Goal: Information Seeking & Learning: Learn about a topic

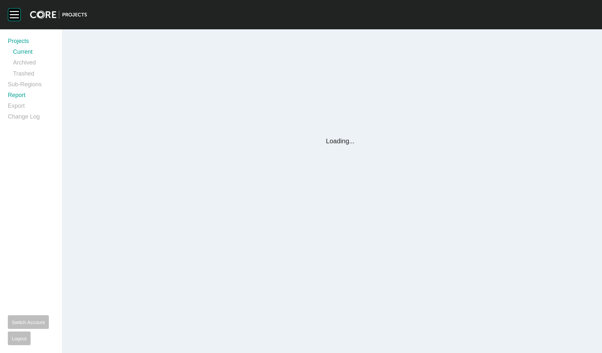
click at [17, 95] on link "Report" at bounding box center [31, 96] width 46 height 11
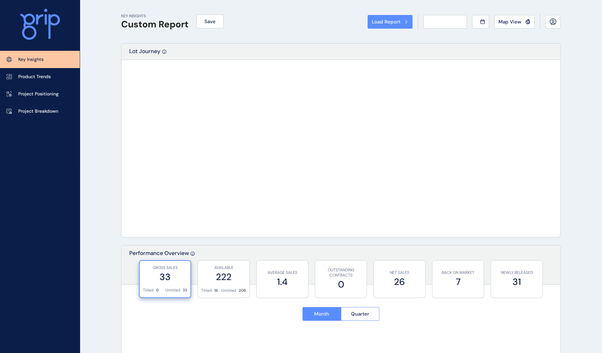
click at [17, 95] on div "Load Report Select from a previously saved report or search for a subregion bel…" at bounding box center [301, 176] width 602 height 353
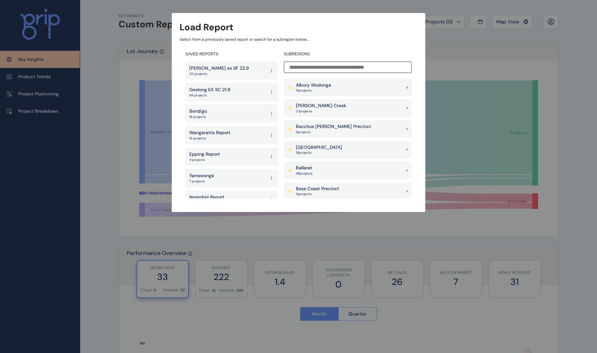
click at [353, 111] on div "[PERSON_NAME] Creek 27 project s" at bounding box center [348, 108] width 128 height 18
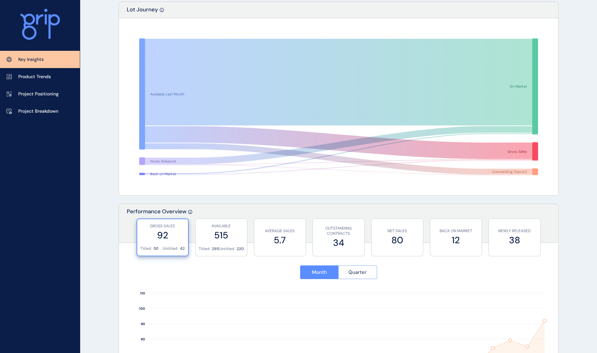
click at [358, 274] on span "Quarter" at bounding box center [357, 272] width 18 height 7
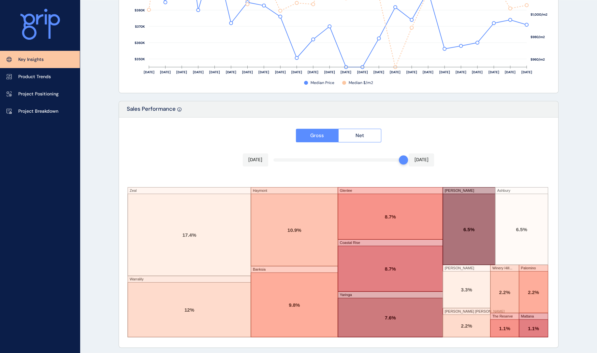
scroll to position [1017, 0]
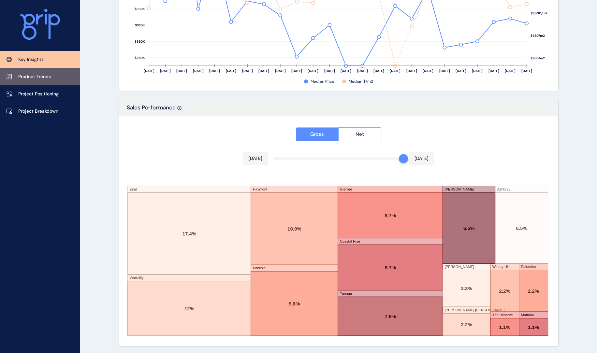
click at [29, 76] on p "Product Trends" at bounding box center [34, 77] width 33 height 7
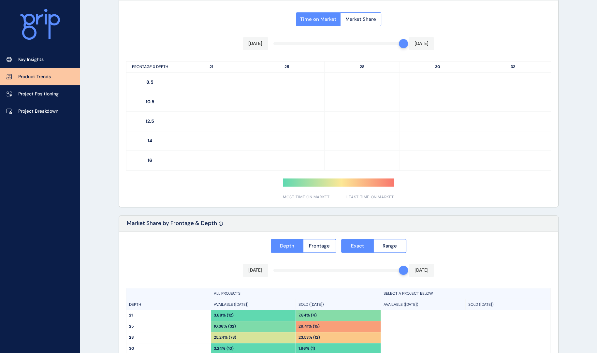
scroll to position [408, 0]
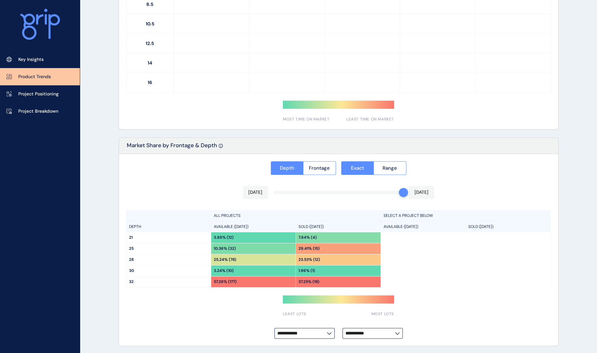
type input "**********"
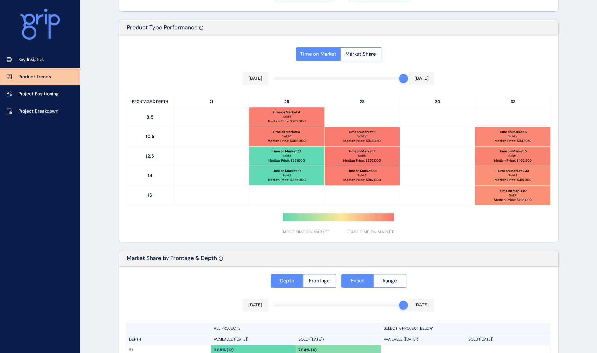
scroll to position [292, 0]
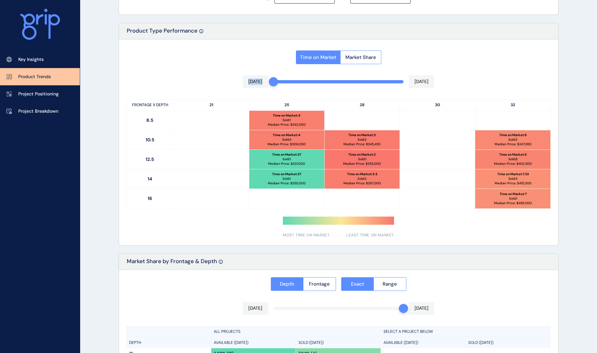
drag, startPoint x: 400, startPoint y: 82, endPoint x: 209, endPoint y: 81, distance: 191.9
click at [209, 81] on div "Time on Market Market Share [DATE] [DATE] FRONTAGE X DEPTH 21 25 28 30 32 8.5 T…" at bounding box center [338, 142] width 439 height 206
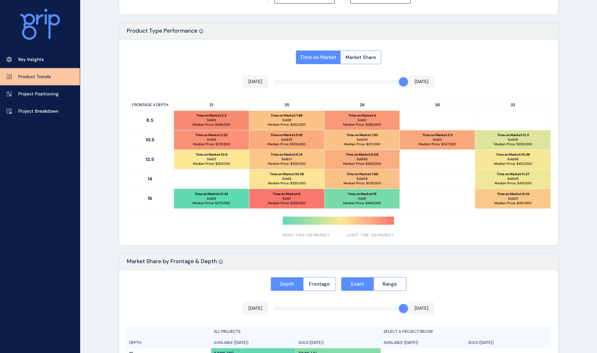
drag, startPoint x: 277, startPoint y: 84, endPoint x: 431, endPoint y: 85, distance: 154.1
click at [427, 85] on div "Time on Market Market Share [DATE] [DATE] FRONTAGE X DEPTH 21 25 28 30 32 8.5 T…" at bounding box center [338, 142] width 439 height 206
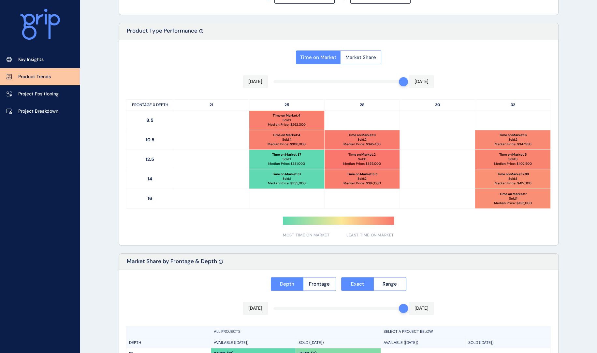
click at [355, 55] on span "Market Share" at bounding box center [360, 57] width 31 height 7
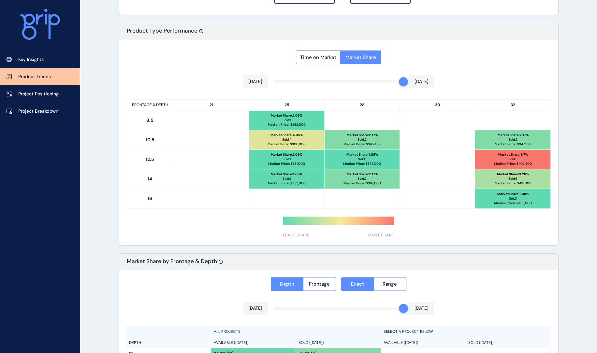
drag, startPoint x: 45, startPoint y: 58, endPoint x: 59, endPoint y: 50, distance: 16.7
click at [45, 58] on link "Key Insights" at bounding box center [40, 59] width 80 height 17
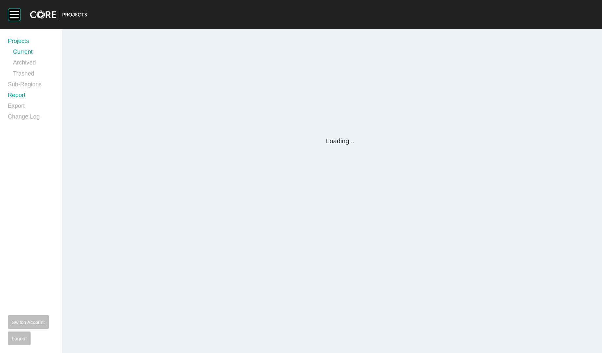
click at [22, 95] on link "Report" at bounding box center [31, 96] width 46 height 11
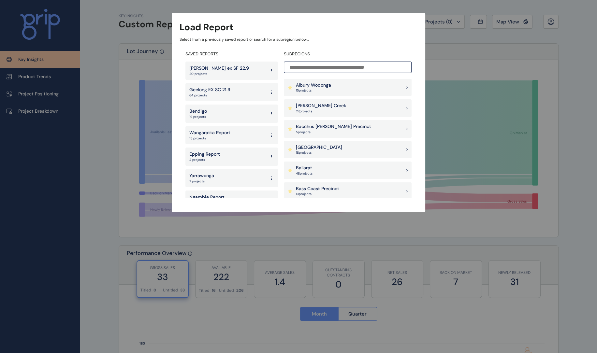
click at [305, 108] on p "[PERSON_NAME] Creek" at bounding box center [321, 106] width 50 height 7
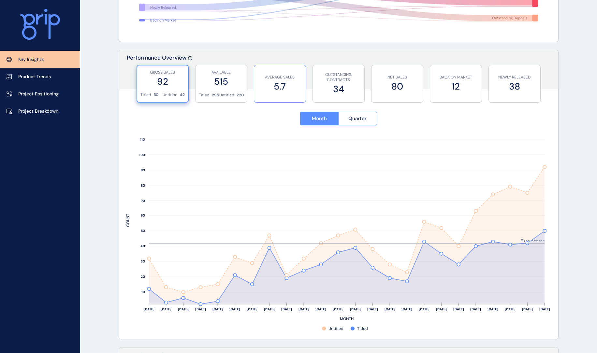
scroll to position [199, 0]
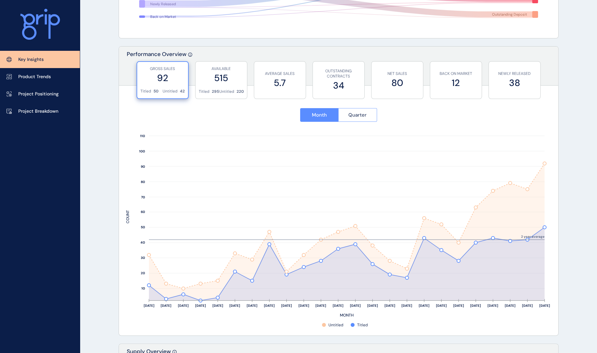
click at [362, 115] on span "Quarter" at bounding box center [357, 115] width 18 height 7
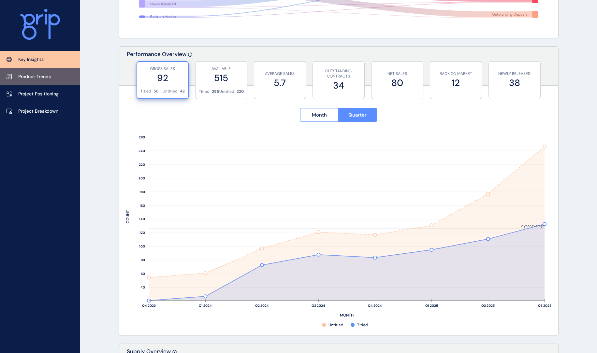
click at [35, 80] on link "Product Trends" at bounding box center [40, 76] width 80 height 17
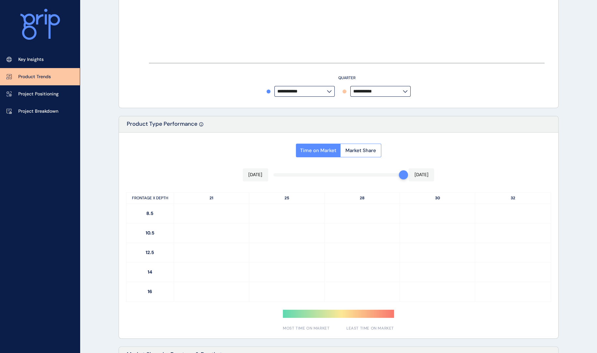
type input "**********"
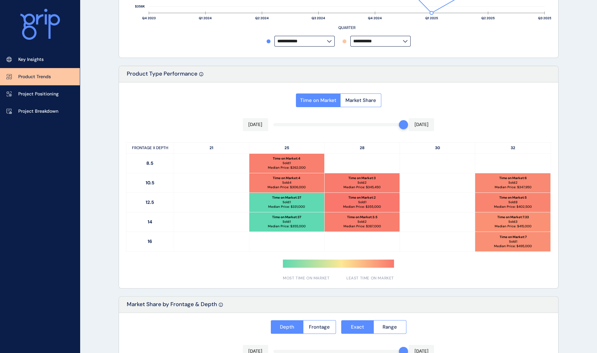
scroll to position [254, 0]
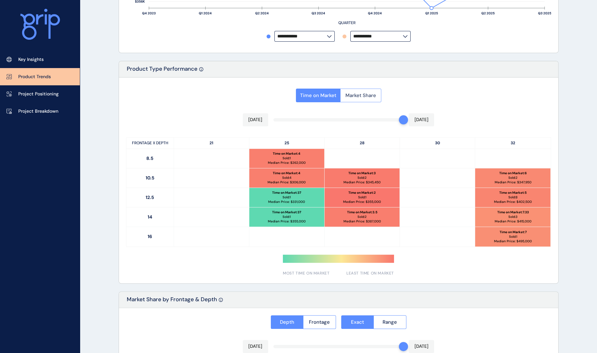
click at [359, 97] on span "Market Share" at bounding box center [360, 95] width 31 height 7
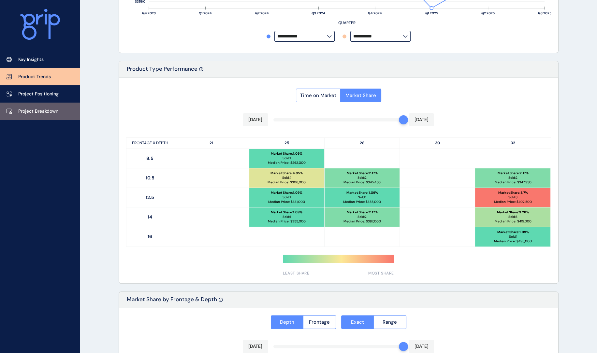
click at [39, 111] on p "Project Breakdown" at bounding box center [38, 111] width 40 height 7
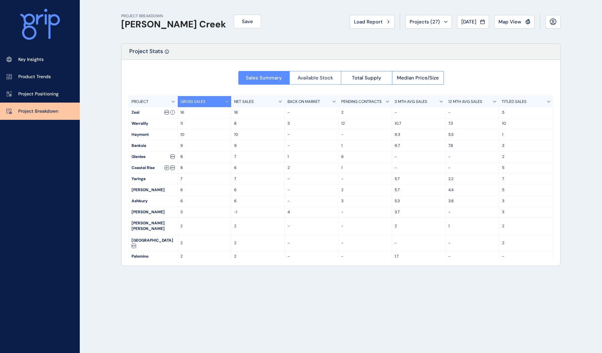
click at [312, 74] on button "Available Stock" at bounding box center [315, 78] width 51 height 14
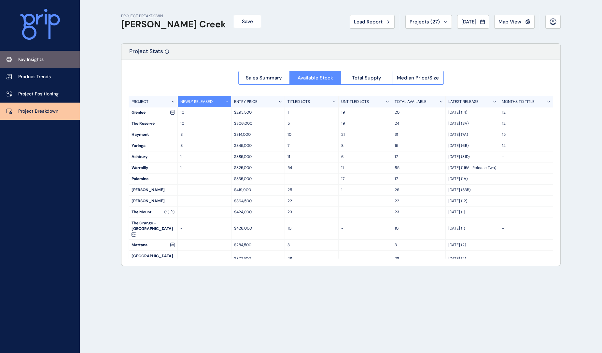
drag, startPoint x: 18, startPoint y: 61, endPoint x: 16, endPoint y: 52, distance: 8.6
click at [18, 61] on p "Key Insights" at bounding box center [30, 59] width 25 height 7
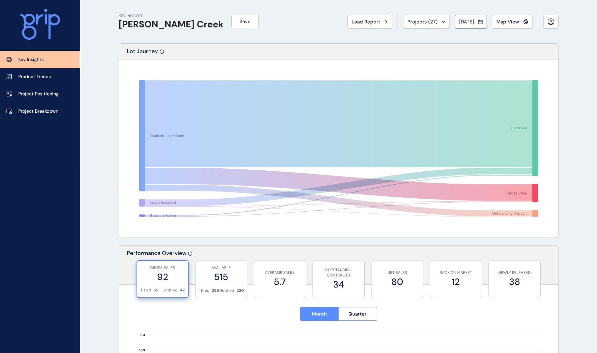
click at [459, 20] on span "[DATE]" at bounding box center [466, 22] width 15 height 7
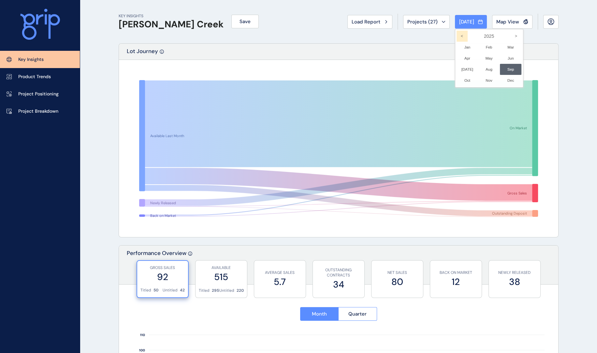
click at [456, 35] on icon "<" at bounding box center [461, 36] width 11 height 11
click at [484, 58] on li "May No report is available for this period. New months are usually published 5 …" at bounding box center [489, 58] width 22 height 11
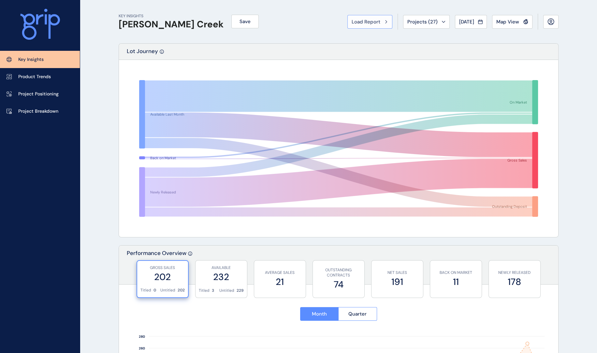
click at [376, 20] on div "Load Report" at bounding box center [370, 22] width 36 height 7
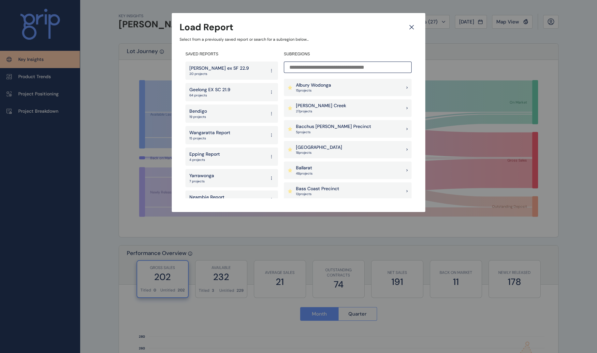
click at [326, 68] on input at bounding box center [348, 67] width 128 height 11
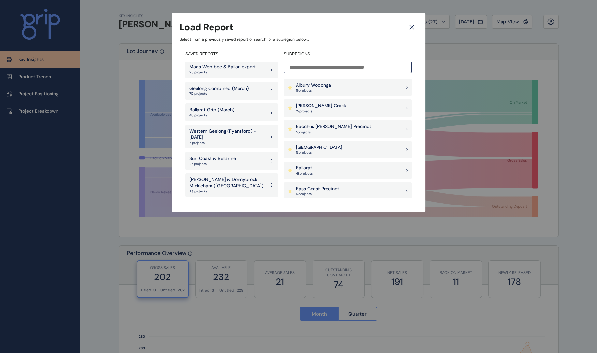
scroll to position [1451, 0]
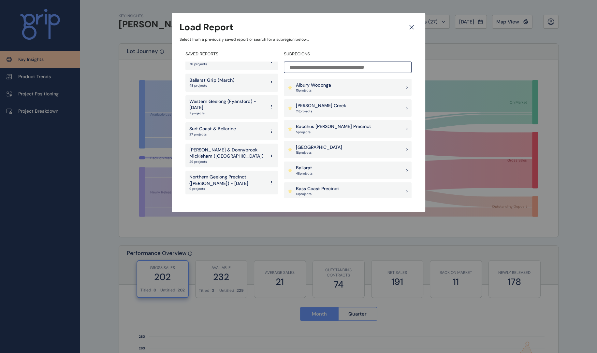
click at [217, 147] on p "[PERSON_NAME] & Donnybrook Mickleham ([GEOGRAPHIC_DATA])" at bounding box center [227, 153] width 76 height 13
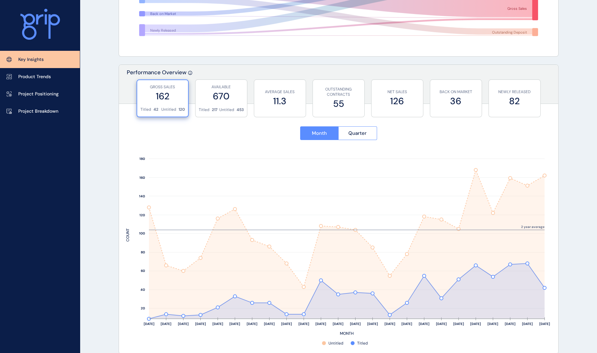
scroll to position [189, 0]
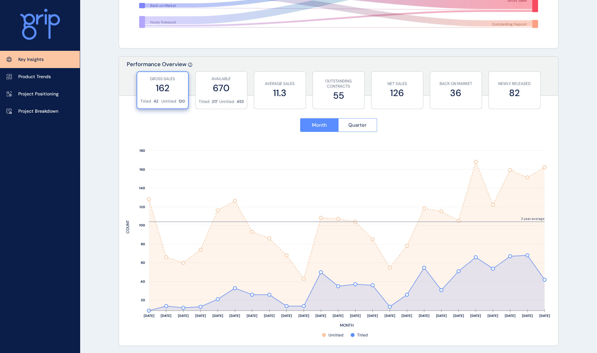
click at [365, 125] on span "Quarter" at bounding box center [357, 125] width 18 height 7
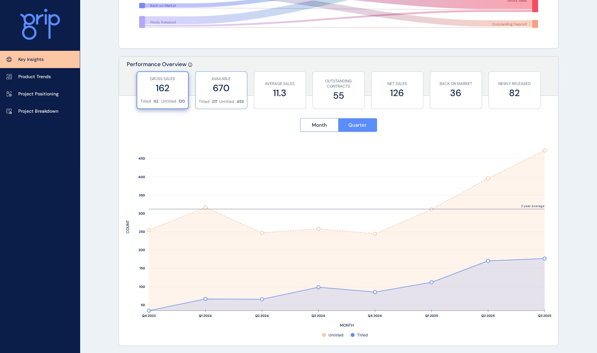
click at [222, 95] on div "AVAILABLE 670" at bounding box center [221, 85] width 45 height 27
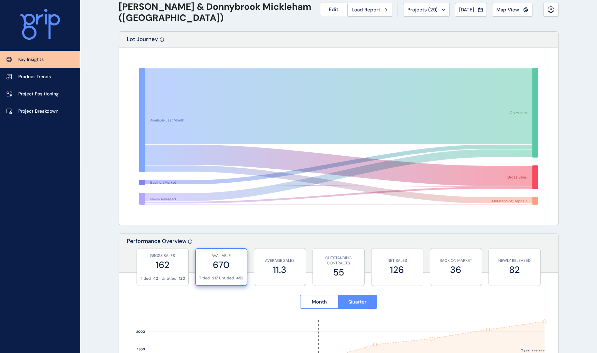
scroll to position [0, 0]
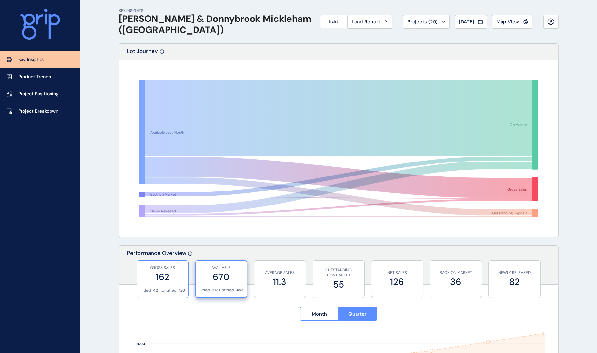
click at [165, 278] on label "162" at bounding box center [162, 277] width 45 height 13
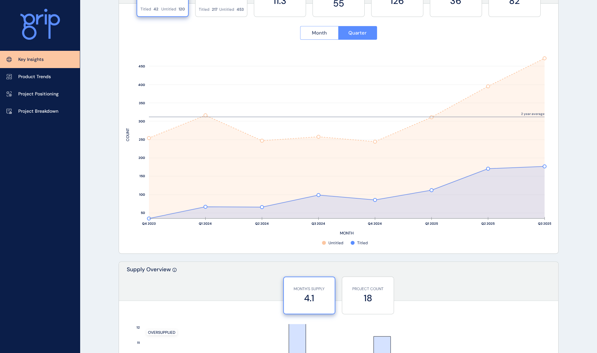
scroll to position [282, 0]
click at [322, 31] on span "Month" at bounding box center [319, 32] width 15 height 7
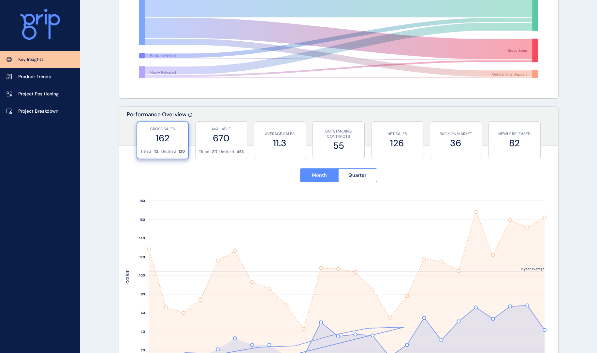
scroll to position [134, 0]
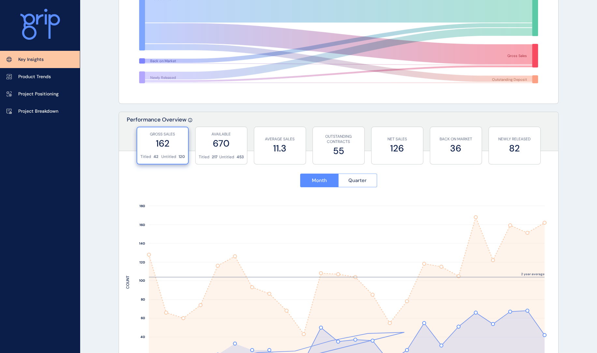
click at [358, 181] on span "Quarter" at bounding box center [357, 180] width 18 height 7
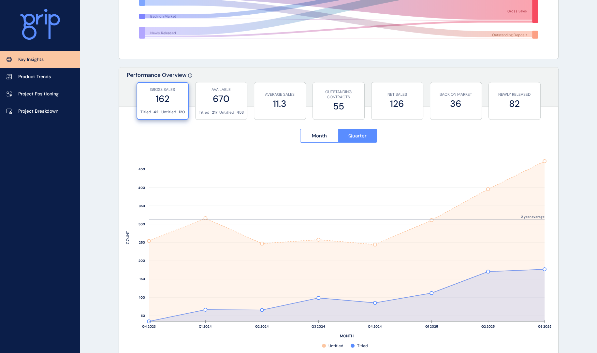
scroll to position [188, 0]
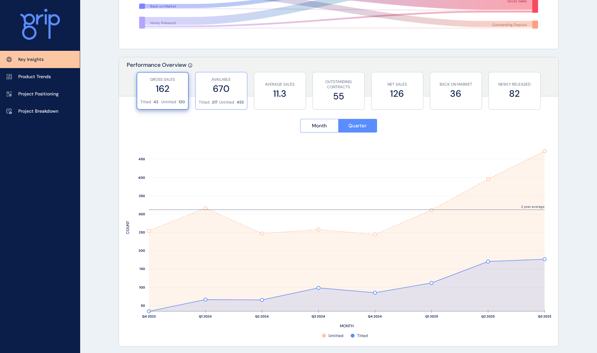
click at [229, 92] on label "670" at bounding box center [221, 88] width 45 height 13
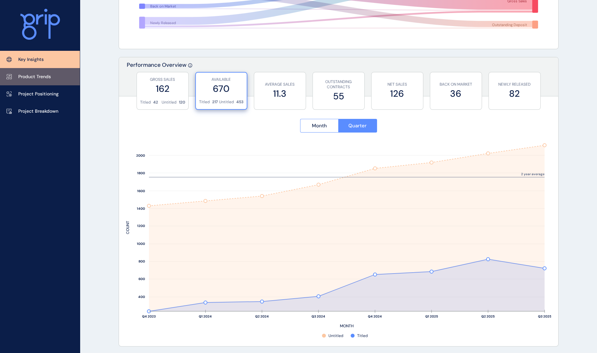
click at [62, 80] on link "Product Trends" at bounding box center [40, 76] width 80 height 17
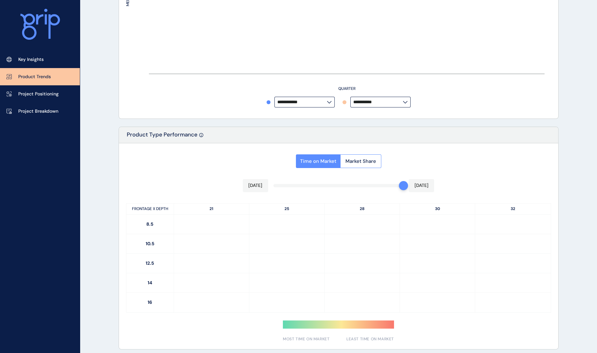
type input "**********"
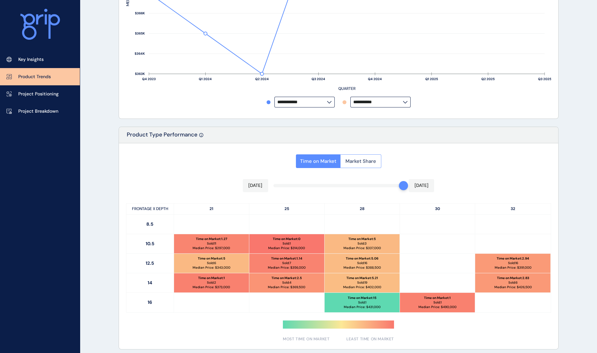
click at [370, 162] on span "Market Share" at bounding box center [360, 161] width 31 height 7
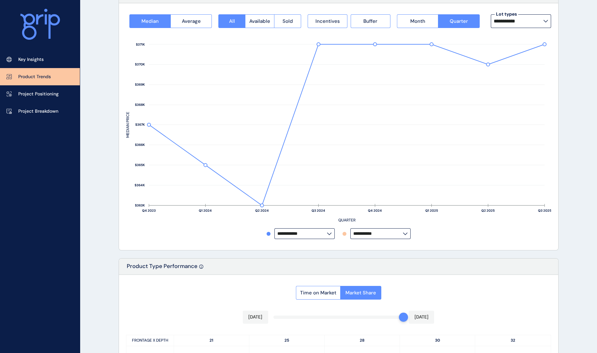
scroll to position [49, 0]
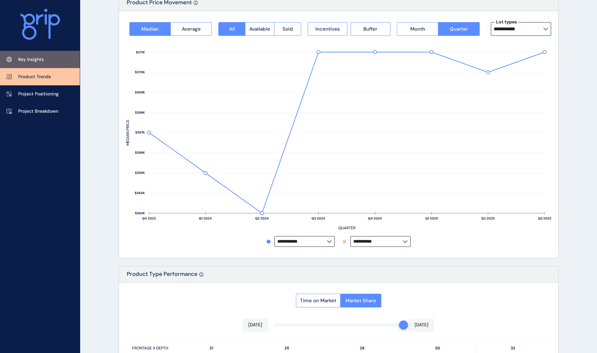
click at [32, 61] on p "Key Insights" at bounding box center [30, 59] width 25 height 7
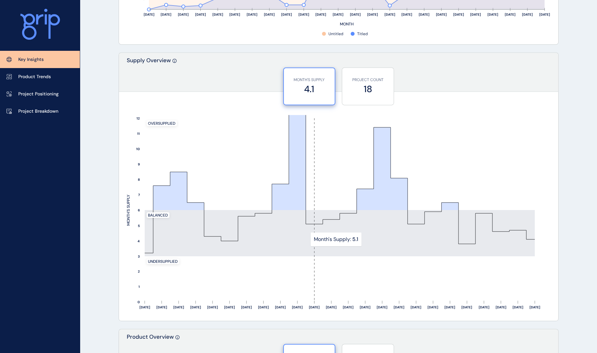
scroll to position [485, 0]
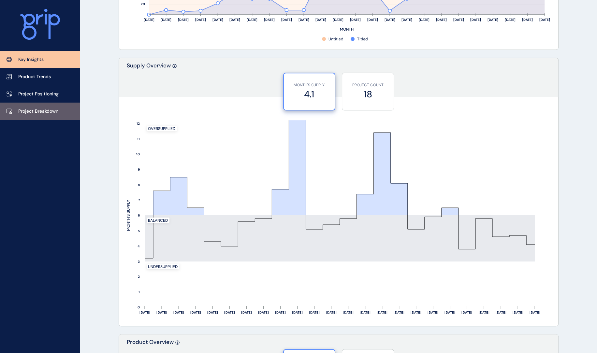
click at [34, 112] on p "Project Breakdown" at bounding box center [38, 111] width 40 height 7
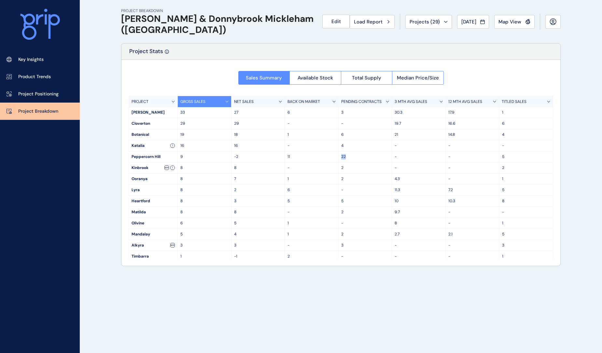
drag, startPoint x: 341, startPoint y: 157, endPoint x: 345, endPoint y: 158, distance: 3.9
click at [345, 158] on p "22" at bounding box center [365, 157] width 48 height 6
click at [304, 103] on p "BACK ON MARKET" at bounding box center [304, 102] width 33 height 6
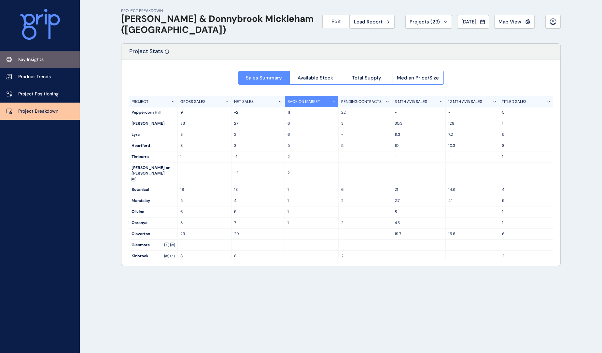
click at [39, 62] on p "Key Insights" at bounding box center [30, 59] width 25 height 7
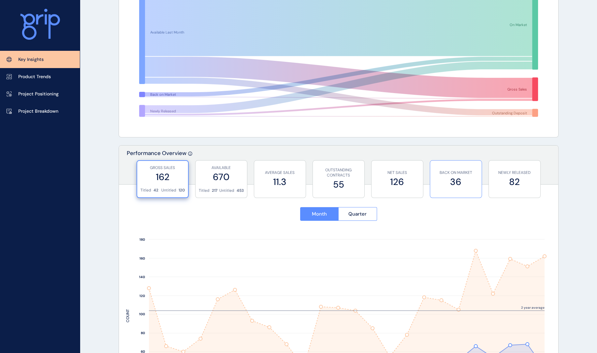
click at [450, 179] on label "36" at bounding box center [455, 182] width 45 height 13
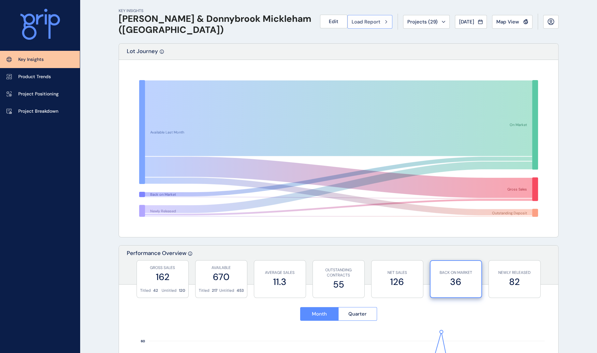
click at [361, 24] on span "Load Report" at bounding box center [366, 22] width 29 height 7
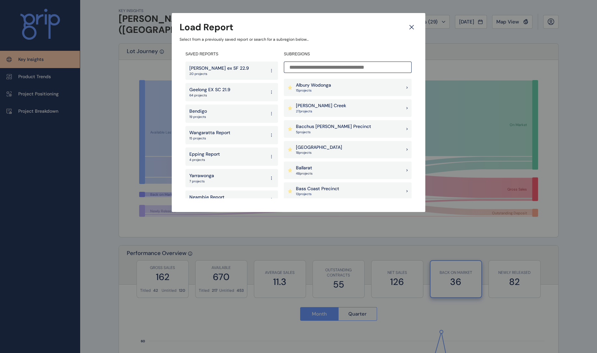
click at [333, 64] on input at bounding box center [348, 67] width 128 height 11
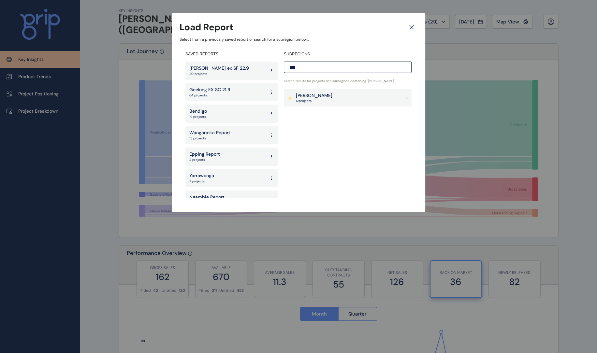
type input "***"
click at [325, 97] on div "Beveridge 12 project s" at bounding box center [348, 98] width 128 height 18
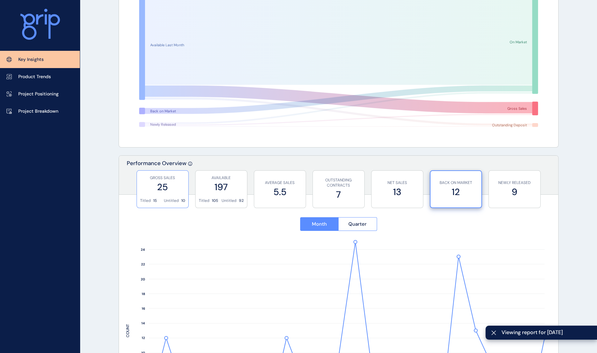
scroll to position [204, 0]
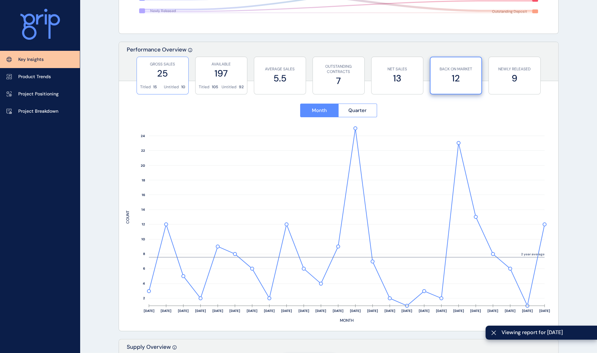
click at [161, 76] on label "25" at bounding box center [162, 73] width 45 height 13
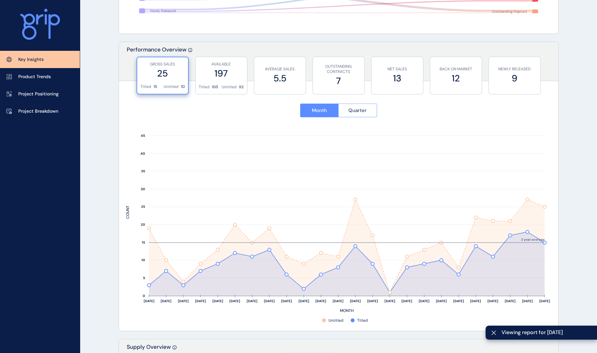
click at [352, 108] on span "Quarter" at bounding box center [357, 110] width 18 height 7
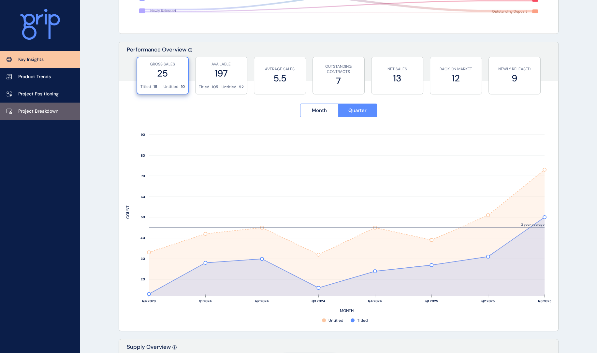
click at [36, 109] on p "Project Breakdown" at bounding box center [38, 111] width 40 height 7
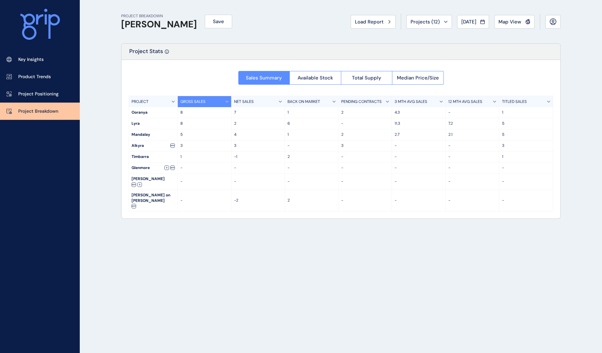
click at [308, 102] on p "BACK ON MARKET" at bounding box center [304, 102] width 33 height 6
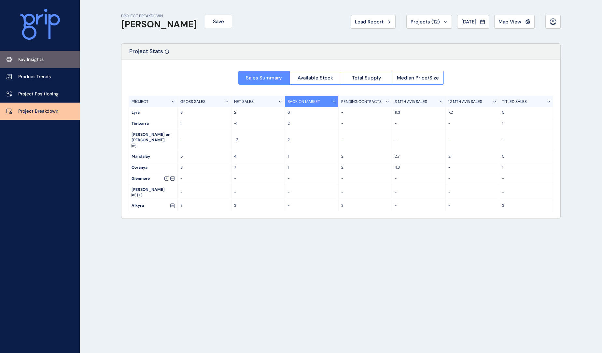
click at [41, 61] on p "Key Insights" at bounding box center [30, 59] width 25 height 7
